Goal: Navigation & Orientation: Find specific page/section

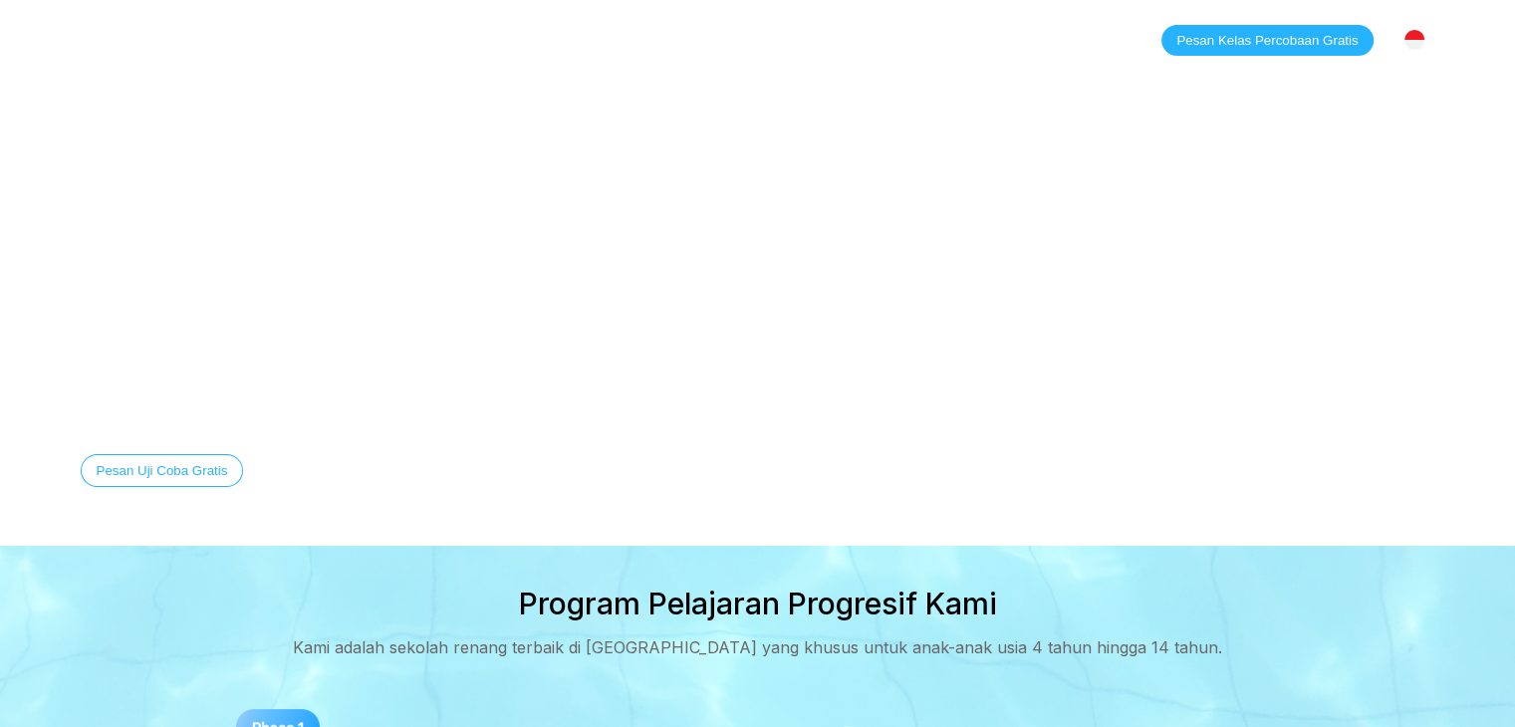
drag, startPoint x: 212, startPoint y: 32, endPoint x: 229, endPoint y: 41, distance: 19.2
click at [212, 32] on link "Beranda" at bounding box center [200, 40] width 104 height 20
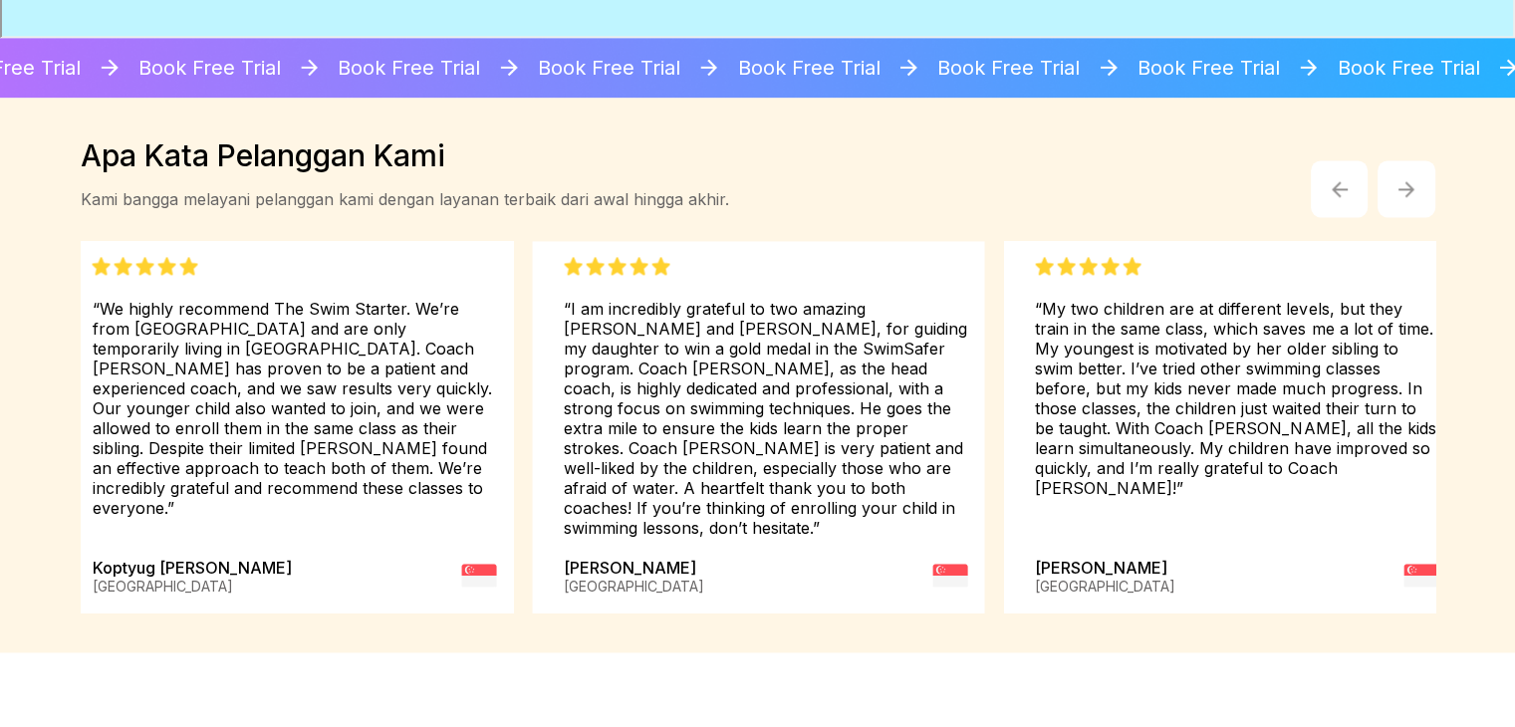
scroll to position [3609, 0]
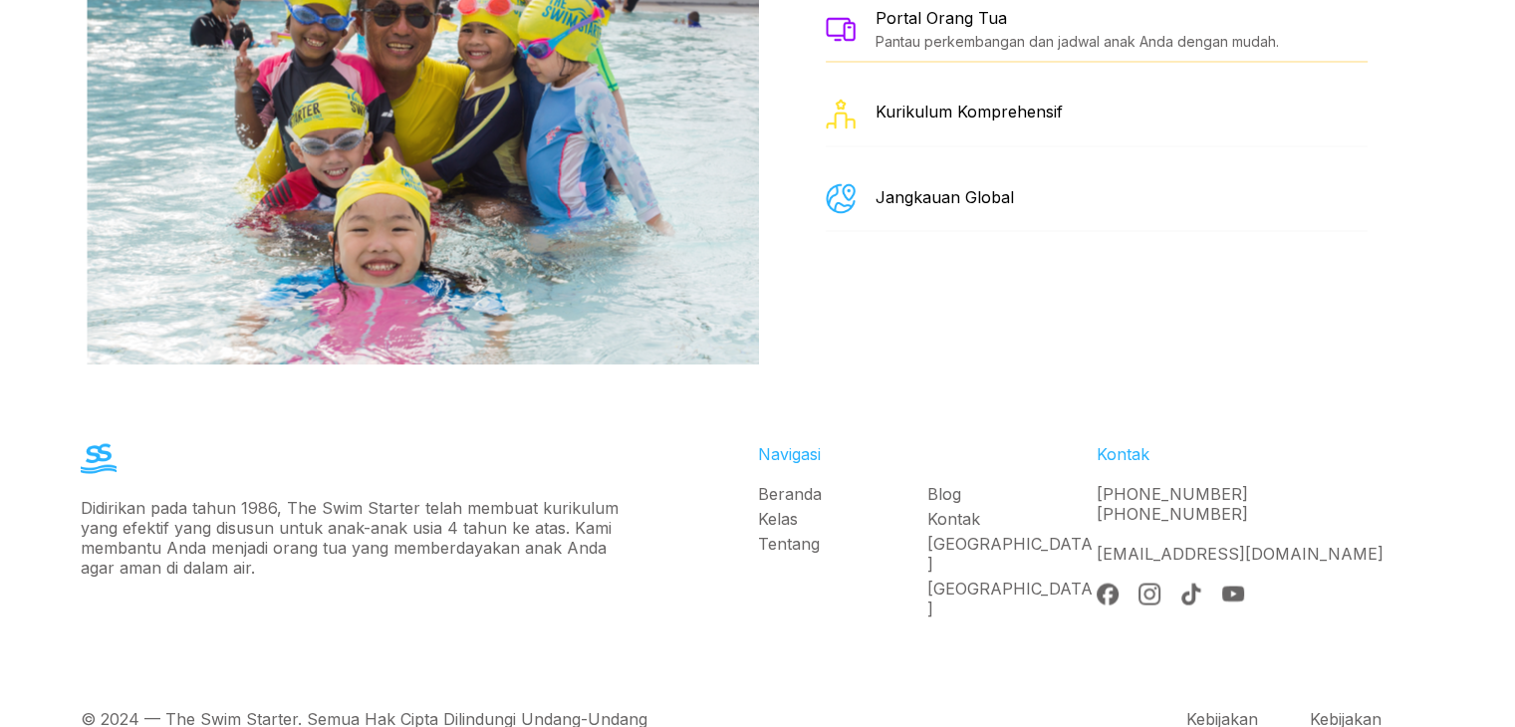
click at [972, 578] on link "[GEOGRAPHIC_DATA]" at bounding box center [1011, 598] width 169 height 40
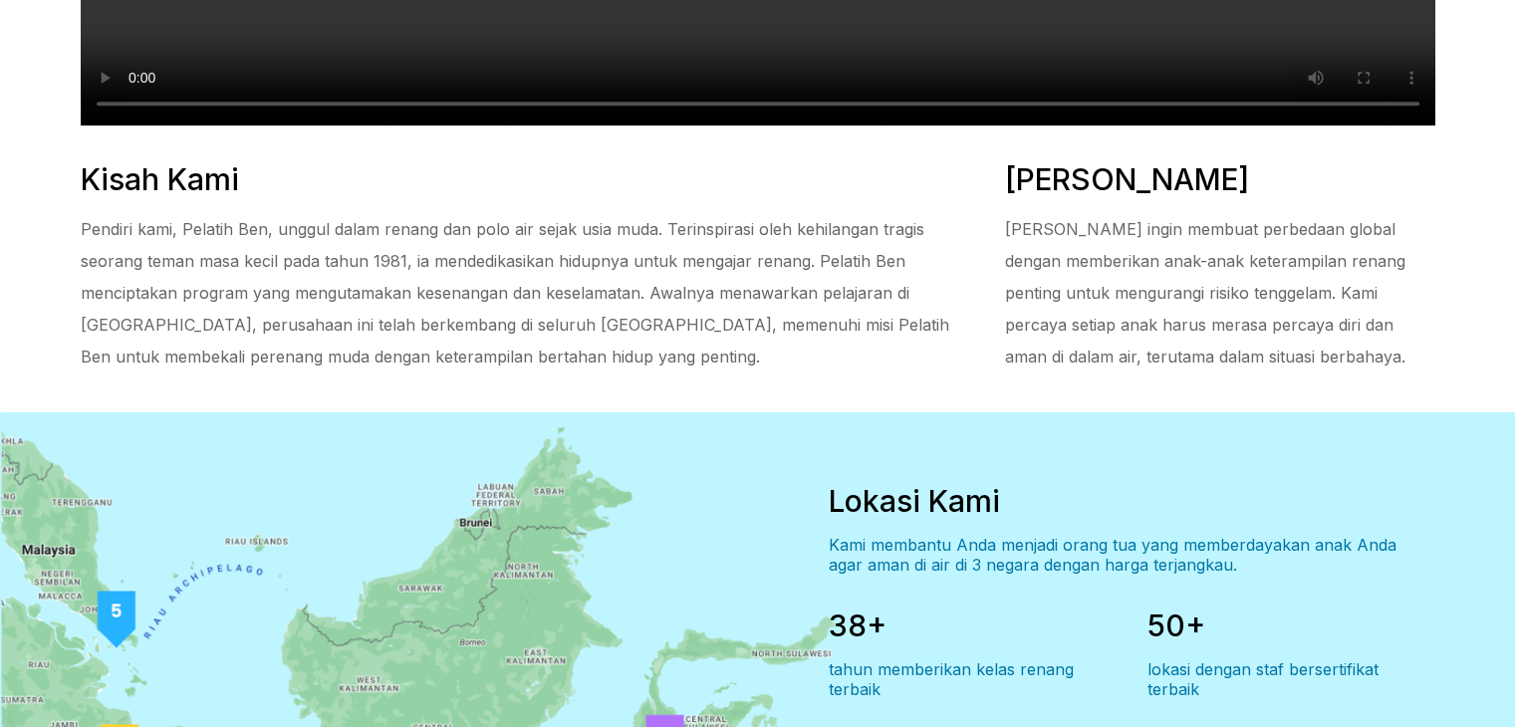
scroll to position [1447, 0]
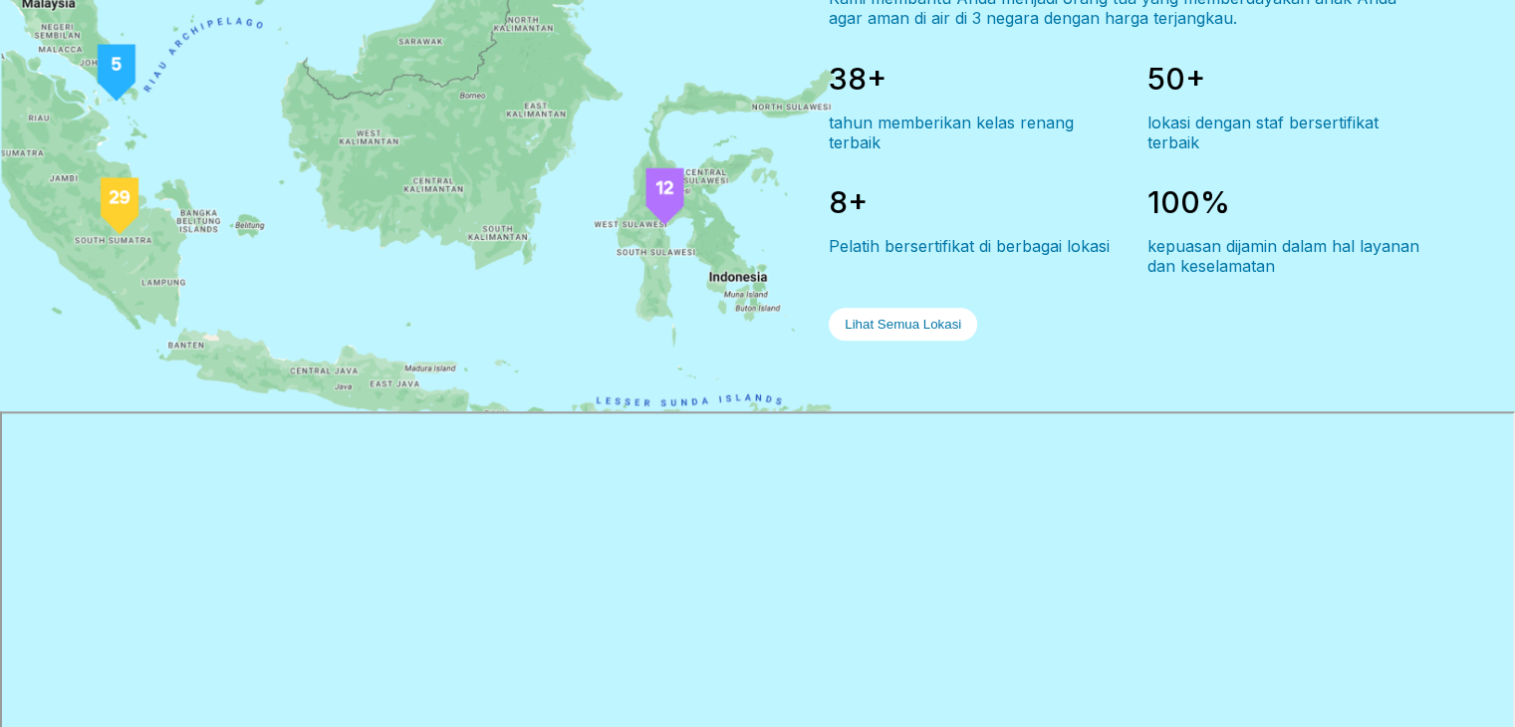
scroll to position [1893, 0]
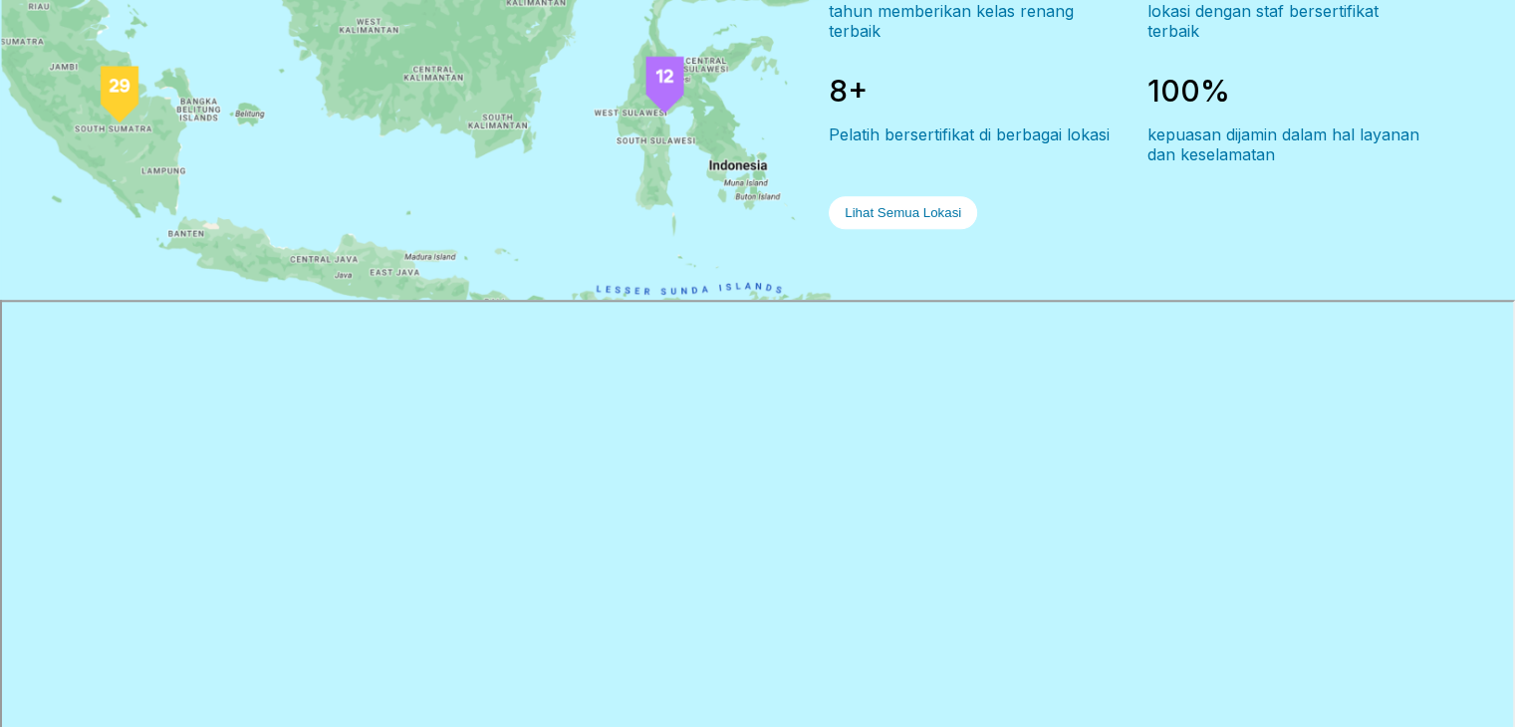
click at [901, 196] on button "Lihat Semua Lokasi" at bounding box center [903, 212] width 148 height 33
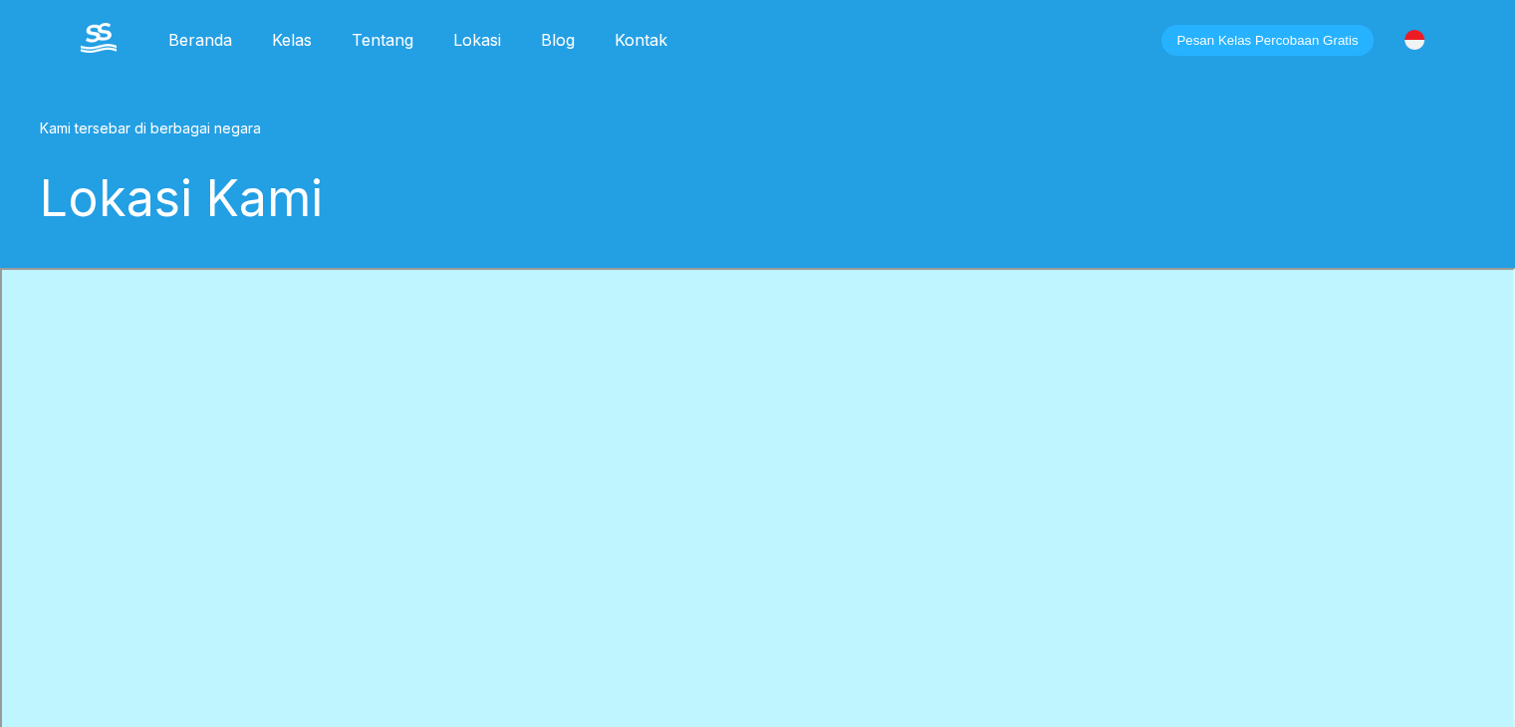
click at [621, 33] on link "Kontak" at bounding box center [641, 40] width 93 height 20
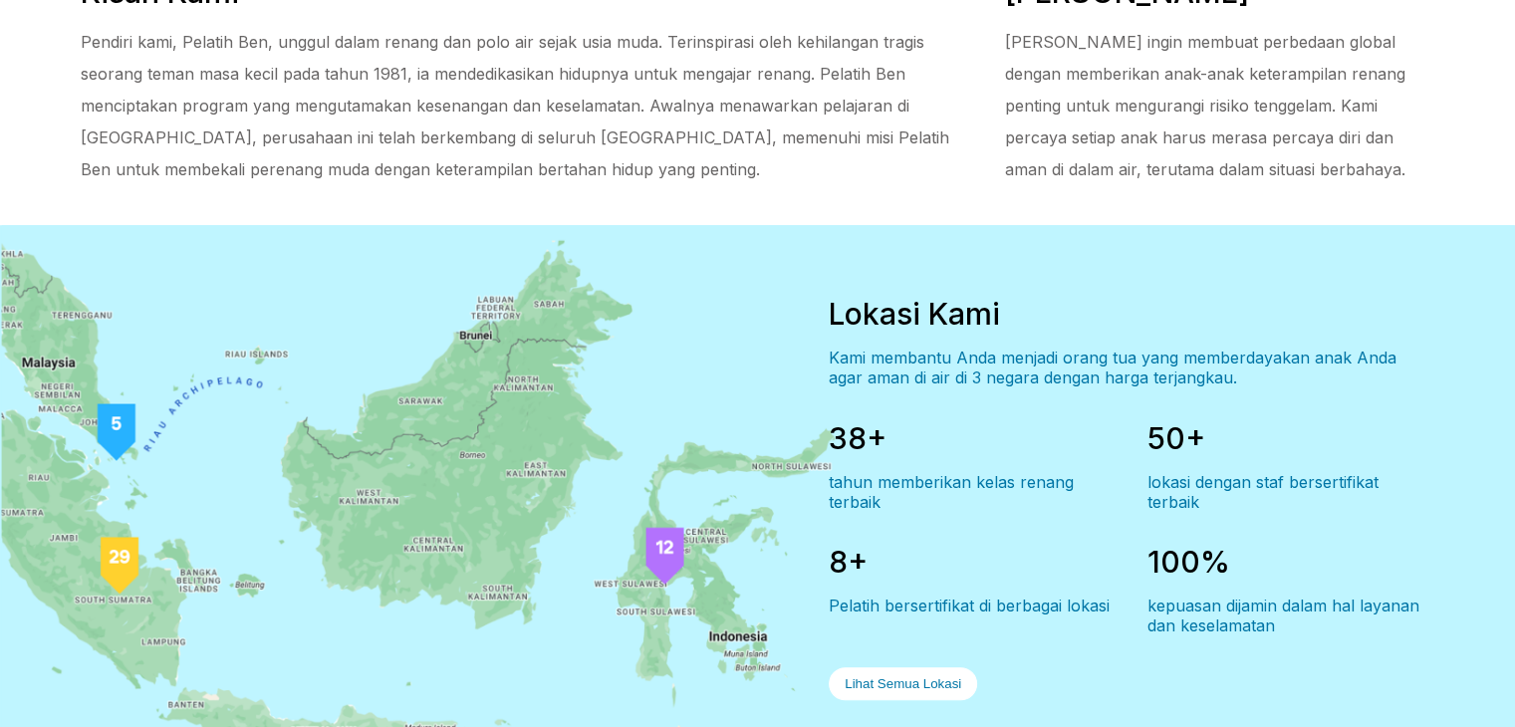
scroll to position [1395, 0]
